Goal: Task Accomplishment & Management: Manage account settings

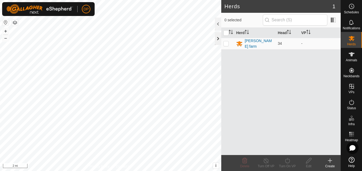
click at [218, 39] on div at bounding box center [218, 38] width 6 height 13
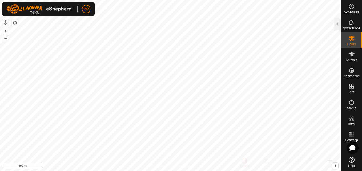
click at [238, 171] on html "DP Schedules Notifications Herds Animals Neckbands VPs Status Infra Heatmap Hel…" at bounding box center [181, 85] width 362 height 171
drag, startPoint x: 349, startPoint y: 36, endPoint x: 348, endPoint y: 39, distance: 3.0
click at [349, 37] on icon at bounding box center [351, 38] width 6 height 6
click at [339, 25] on div at bounding box center [337, 24] width 6 height 13
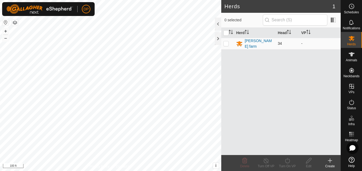
click at [225, 45] on p-checkbox at bounding box center [225, 43] width 5 height 4
checkbox input "true"
click at [287, 162] on icon at bounding box center [287, 160] width 7 height 6
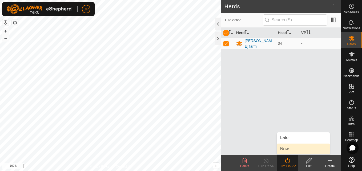
click at [292, 147] on link "Now" at bounding box center [303, 149] width 53 height 11
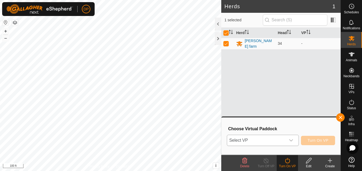
click at [290, 141] on icon "dropdown trigger" at bounding box center [291, 140] width 4 height 4
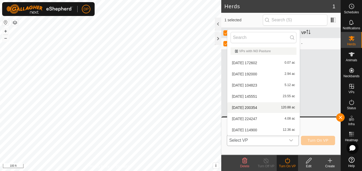
click at [272, 109] on li "[DATE] 200354 120.88 ac" at bounding box center [263, 107] width 72 height 11
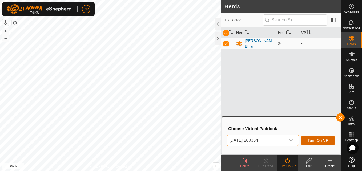
click at [317, 140] on span "Turn On VP" at bounding box center [317, 140] width 21 height 4
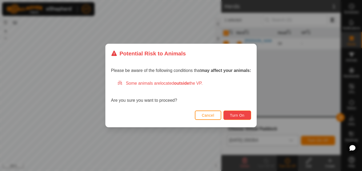
click at [241, 115] on span "Turn On" at bounding box center [237, 115] width 14 height 4
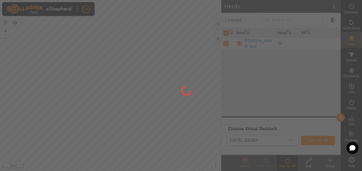
click at [141, 127] on div at bounding box center [181, 85] width 362 height 171
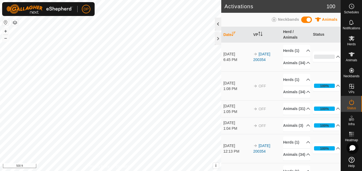
click at [216, 21] on div at bounding box center [218, 24] width 6 height 13
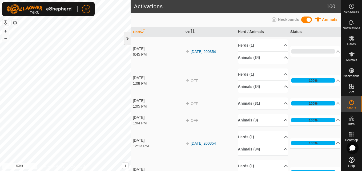
click at [126, 39] on div at bounding box center [127, 38] width 6 height 13
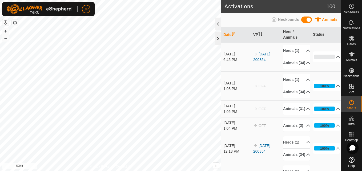
click at [217, 37] on div at bounding box center [218, 38] width 6 height 13
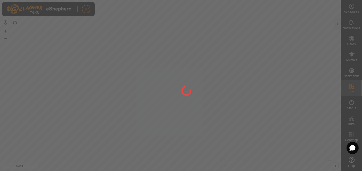
click at [232, 76] on div at bounding box center [181, 85] width 362 height 171
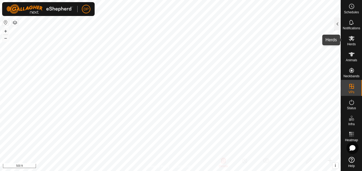
click at [350, 41] on icon at bounding box center [351, 38] width 6 height 6
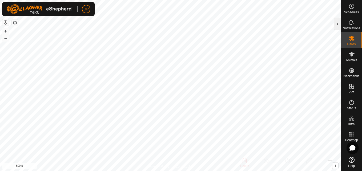
click at [337, 24] on div at bounding box center [337, 24] width 6 height 13
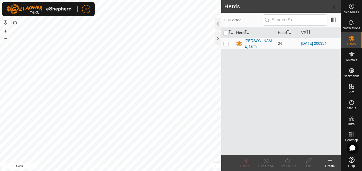
click at [226, 46] on td at bounding box center [227, 43] width 13 height 11
checkbox input "true"
click at [288, 162] on icon at bounding box center [287, 160] width 7 height 6
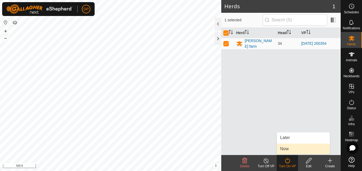
click at [287, 150] on link "Now" at bounding box center [303, 149] width 53 height 11
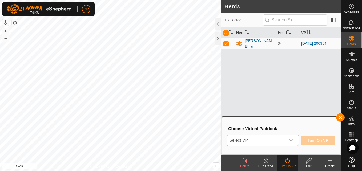
click at [292, 139] on icon "dropdown trigger" at bounding box center [291, 140] width 4 height 4
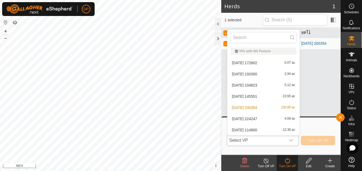
click at [286, 129] on li "[DATE] 114900 12.36 ac" at bounding box center [263, 130] width 72 height 11
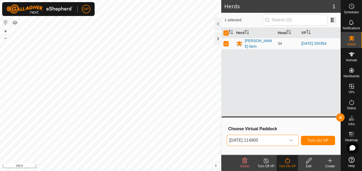
click at [285, 140] on span "[DATE] 114900" at bounding box center [256, 140] width 59 height 11
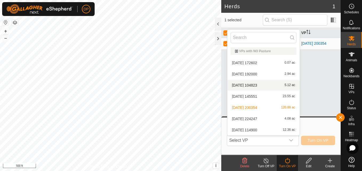
click at [269, 86] on li "[DATE] 104823 5.12 ac" at bounding box center [263, 85] width 72 height 11
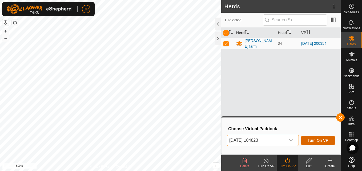
click at [322, 139] on span "Turn On VP" at bounding box center [317, 140] width 21 height 4
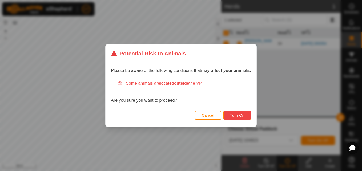
click at [237, 114] on span "Turn On" at bounding box center [237, 115] width 14 height 4
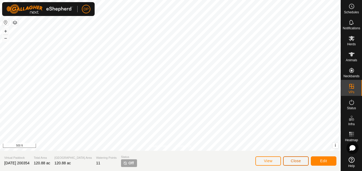
click at [293, 160] on span "Close" at bounding box center [296, 161] width 10 height 4
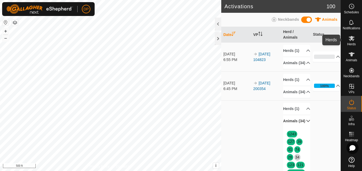
click at [348, 40] on icon at bounding box center [351, 38] width 6 height 6
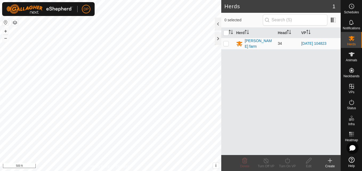
click at [225, 43] on p-checkbox at bounding box center [225, 43] width 5 height 4
checkbox input "true"
click at [287, 160] on icon at bounding box center [287, 160] width 7 height 6
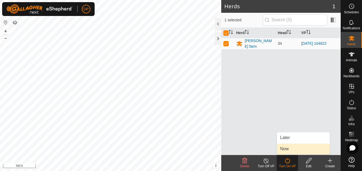
click at [285, 149] on link "Now" at bounding box center [303, 149] width 53 height 11
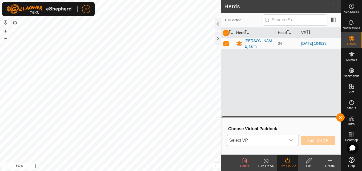
click at [290, 141] on icon "dropdown trigger" at bounding box center [291, 140] width 4 height 4
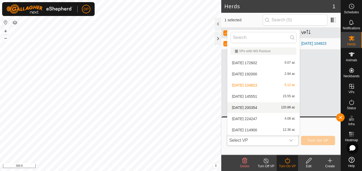
click at [276, 109] on li "[DATE] 200354 120.88 ac" at bounding box center [263, 107] width 72 height 11
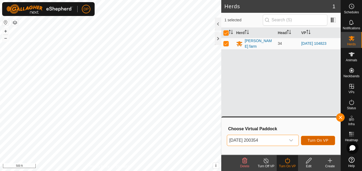
click at [317, 138] on span "Turn On VP" at bounding box center [317, 140] width 21 height 4
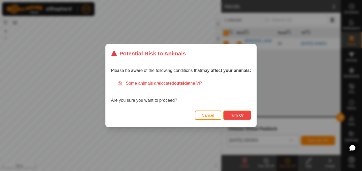
click at [237, 113] on span "Turn On" at bounding box center [237, 115] width 14 height 4
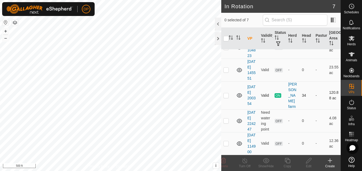
scroll to position [103, 0]
click at [224, 119] on p-checkbox at bounding box center [225, 121] width 5 height 4
checkbox input "false"
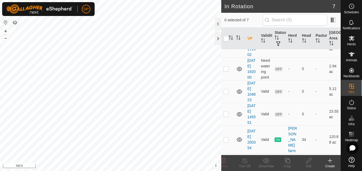
scroll to position [23, 0]
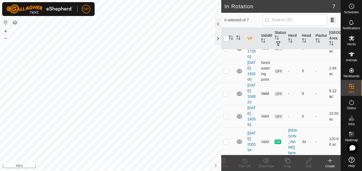
click at [224, 96] on p-checkbox at bounding box center [225, 93] width 5 height 4
checkbox input "true"
